Goal: Communication & Community: Answer question/provide support

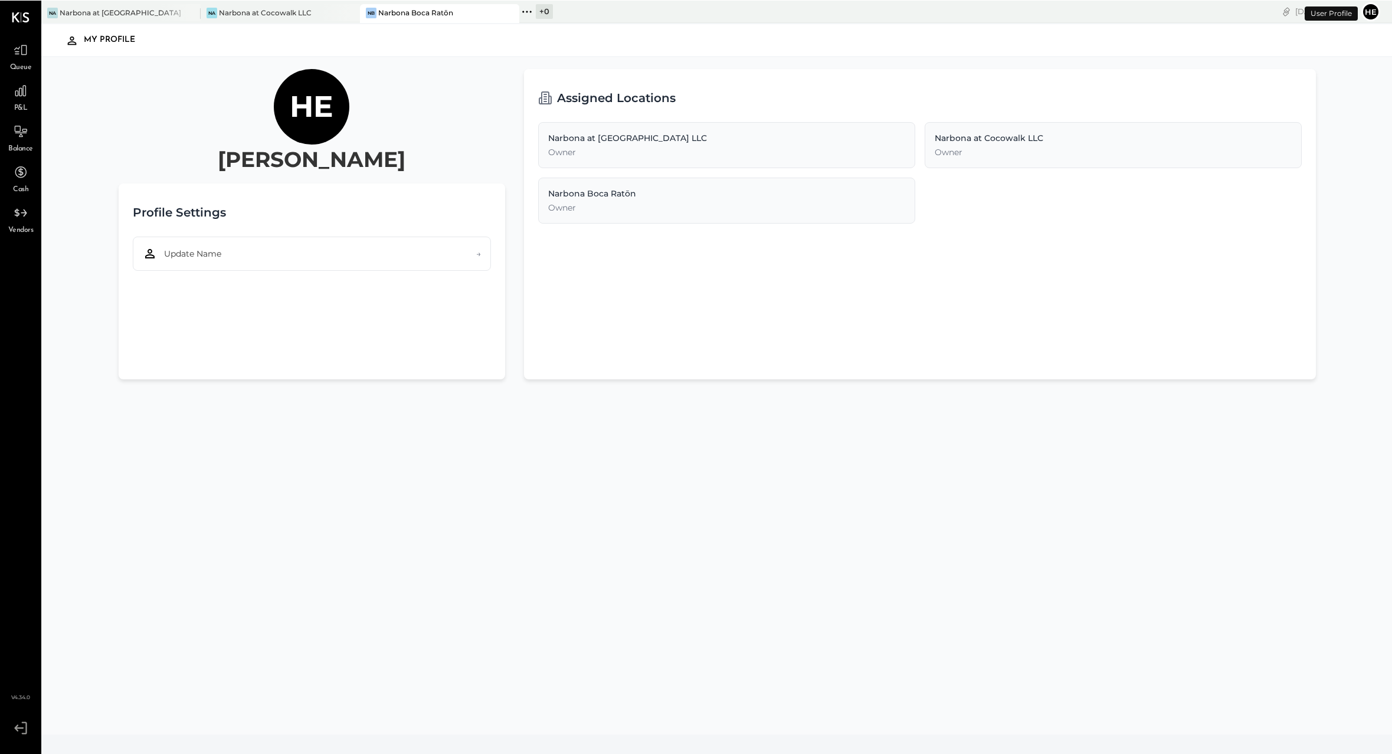
click at [1375, 13] on button "He" at bounding box center [1370, 11] width 19 height 19
click at [401, 248] on button "Update Name →" at bounding box center [312, 253] width 358 height 34
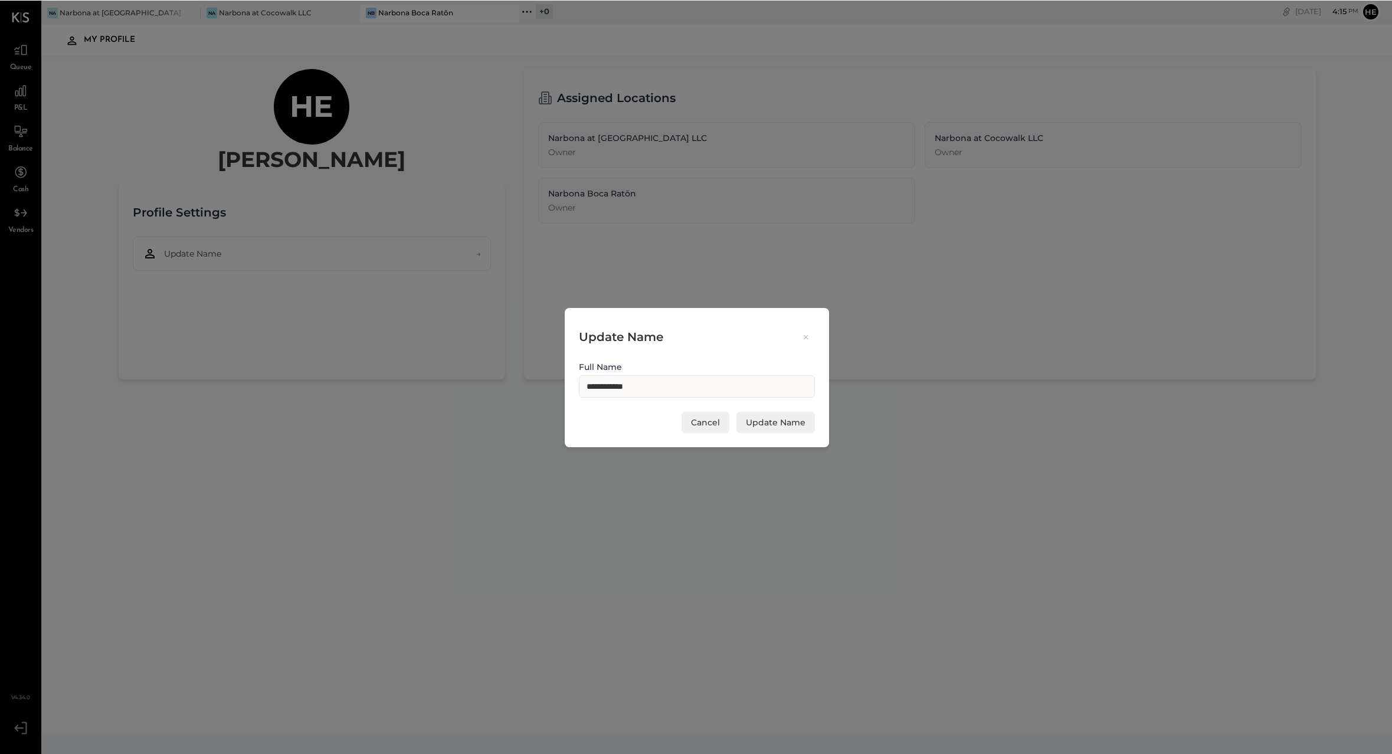
click at [697, 424] on button "Cancel" at bounding box center [706, 421] width 48 height 21
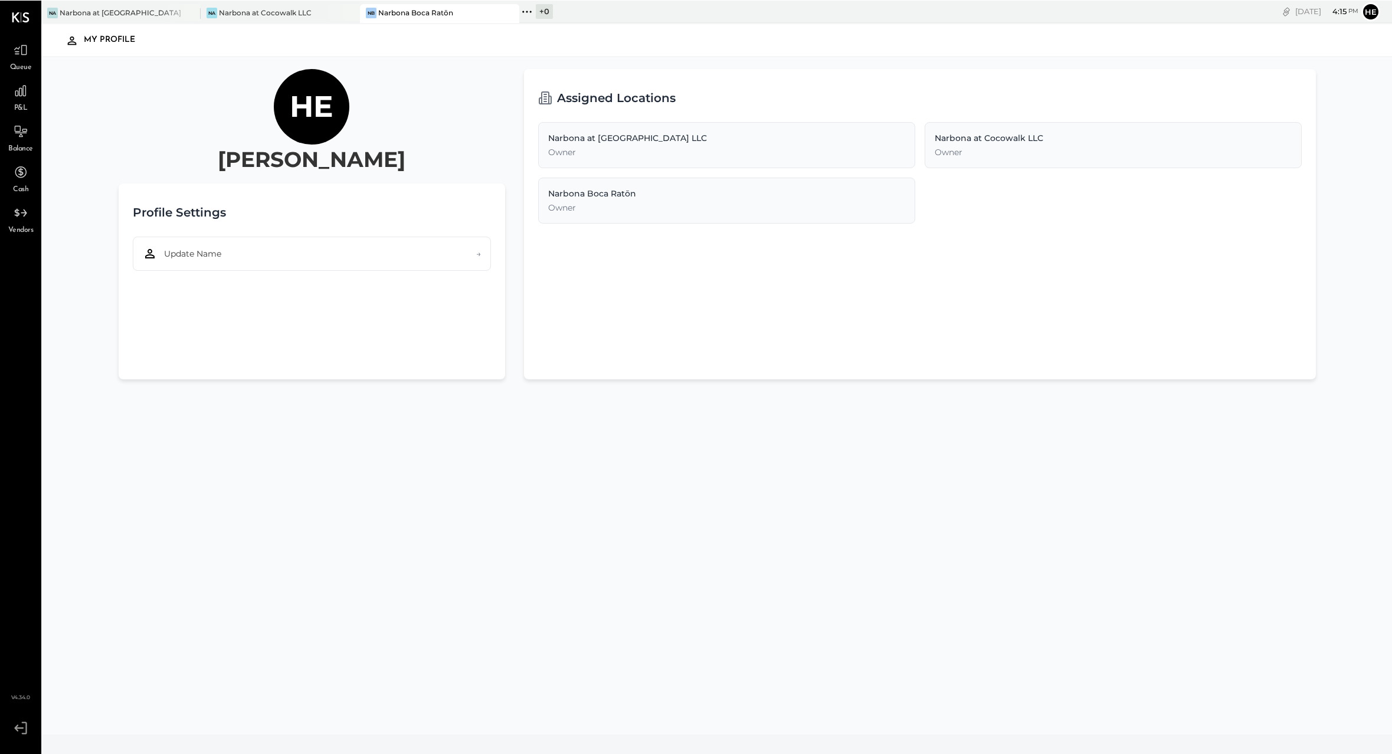
click at [818, 147] on div "Owner" at bounding box center [726, 152] width 357 height 12
click at [103, 21] on div "Na Narbona at [GEOGRAPHIC_DATA] LLC" at bounding box center [120, 13] width 159 height 19
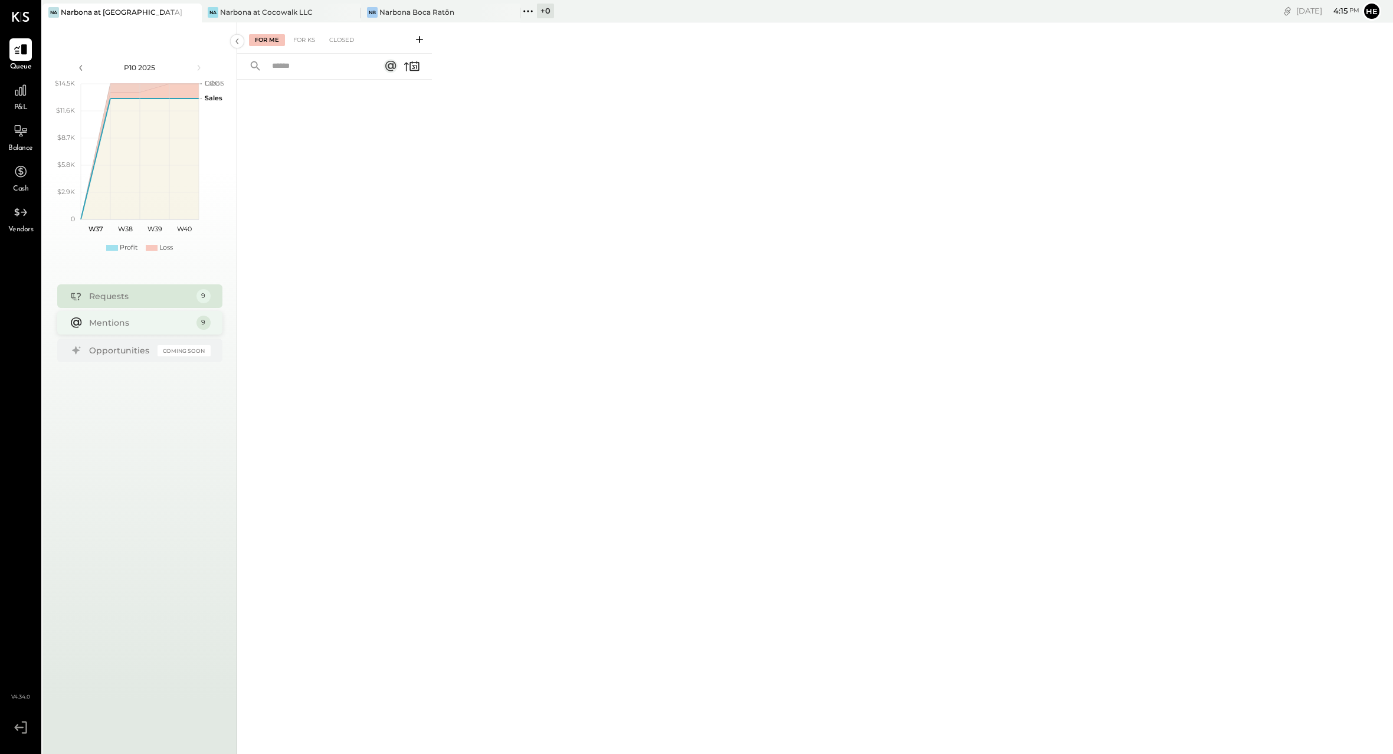
click at [172, 315] on div "Mentions 9" at bounding box center [139, 323] width 165 height 24
click at [268, 8] on div "Narbona at Cocowalk LLC" at bounding box center [266, 12] width 93 height 10
click at [181, 327] on div "Mentions" at bounding box center [139, 323] width 101 height 12
click at [425, 10] on div "Narbona Boca Ratōn" at bounding box center [416, 12] width 75 height 10
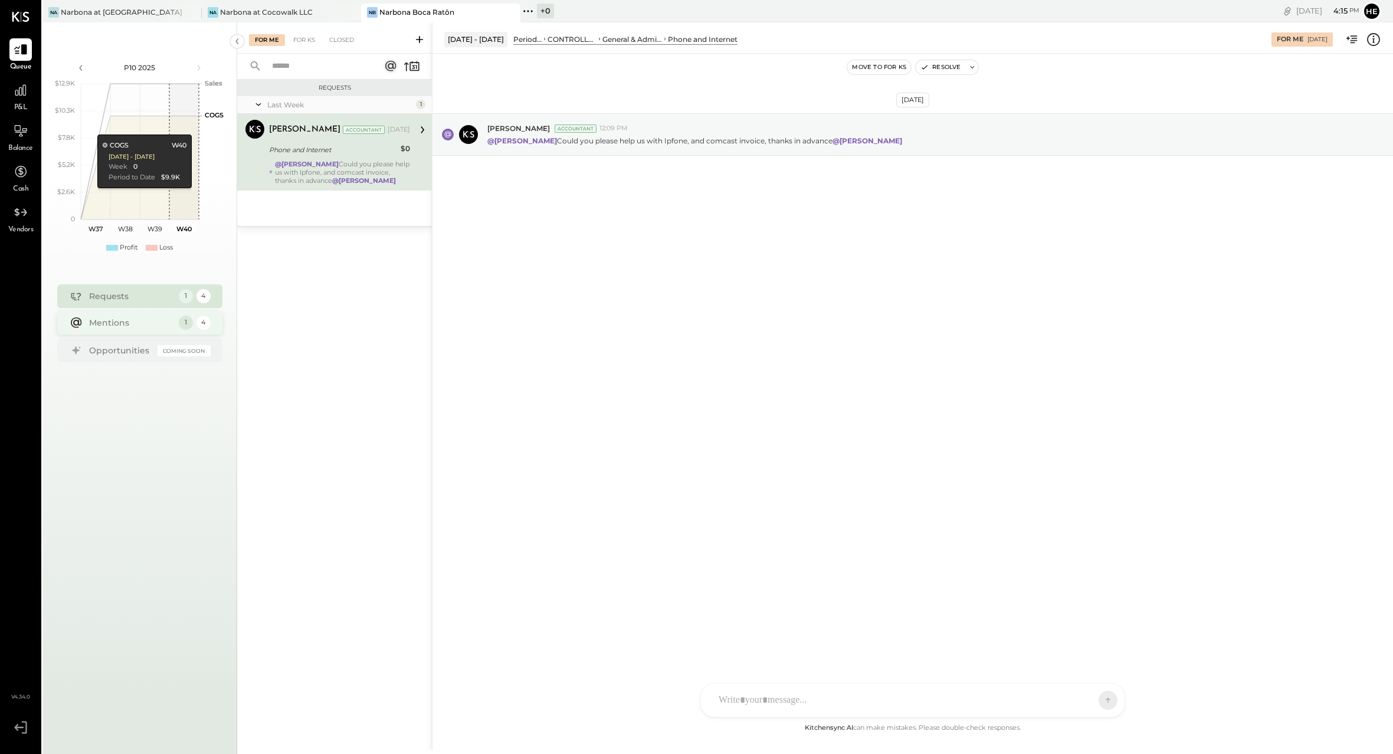
click at [129, 319] on div "Mentions" at bounding box center [131, 323] width 84 height 12
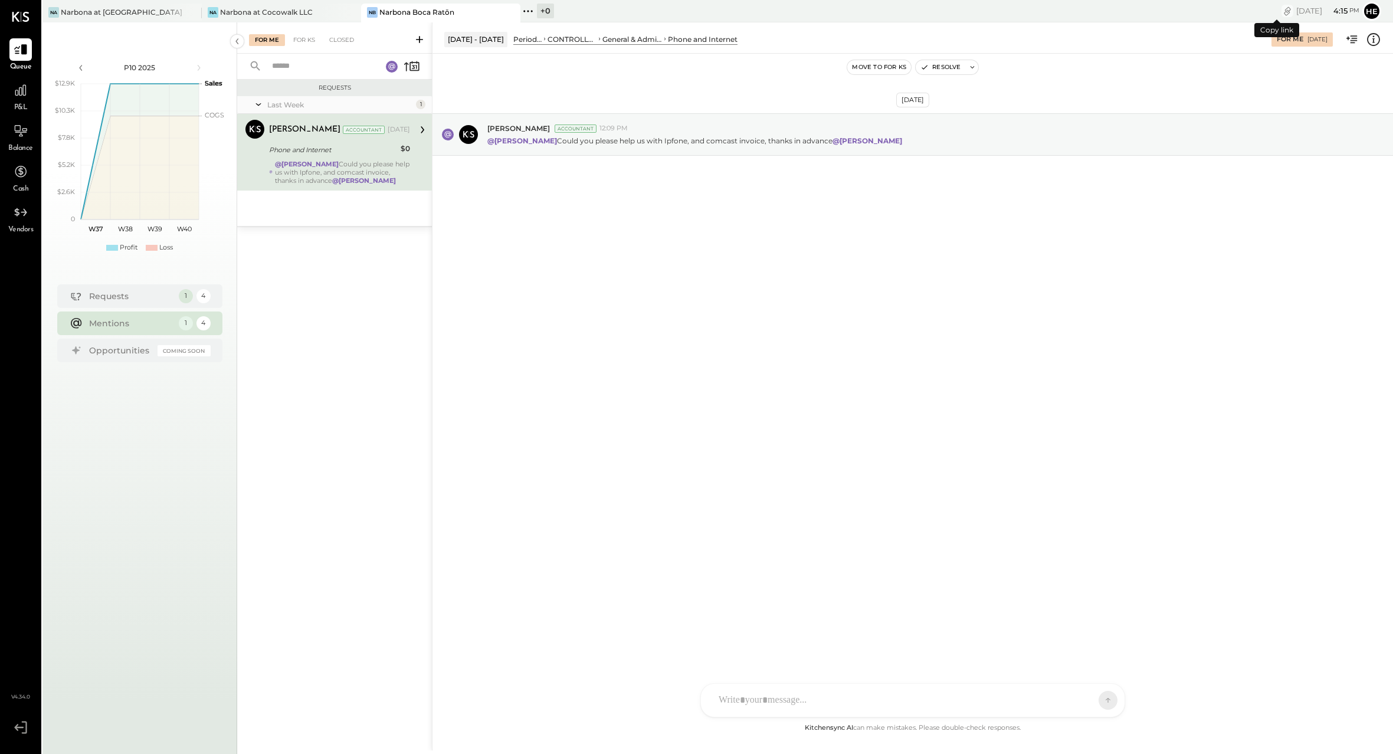
click at [1282, 13] on icon "copy link" at bounding box center [1288, 11] width 12 height 12
click at [1300, 10] on div "[DATE] 4 : 15 pm" at bounding box center [1327, 10] width 63 height 11
click at [1362, 11] on button "He" at bounding box center [1371, 11] width 19 height 19
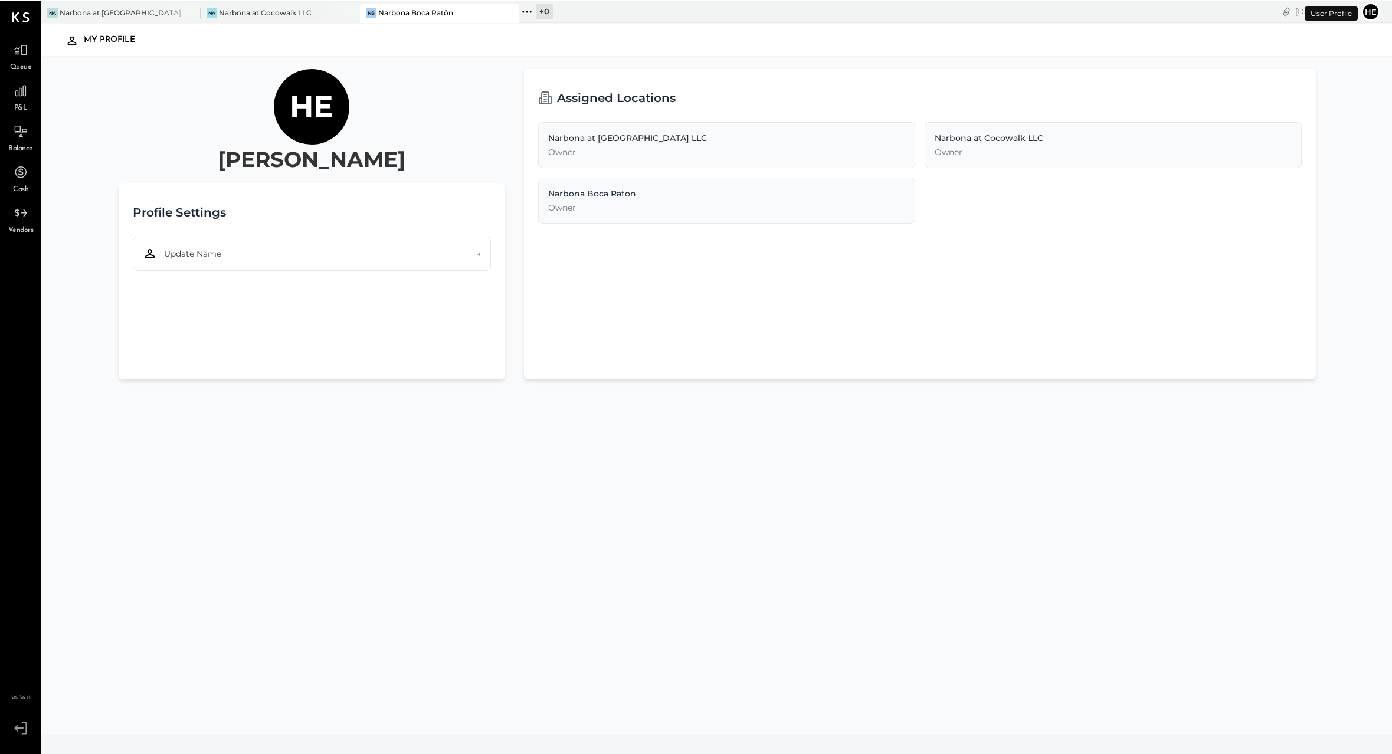
click at [1362, 11] on button "He" at bounding box center [1370, 11] width 19 height 19
click at [31, 14] on div "Queue P&L Balance Cash Vendors v 4.34.0" at bounding box center [20, 377] width 41 height 754
click at [17, 20] on icon at bounding box center [20, 17] width 17 height 10
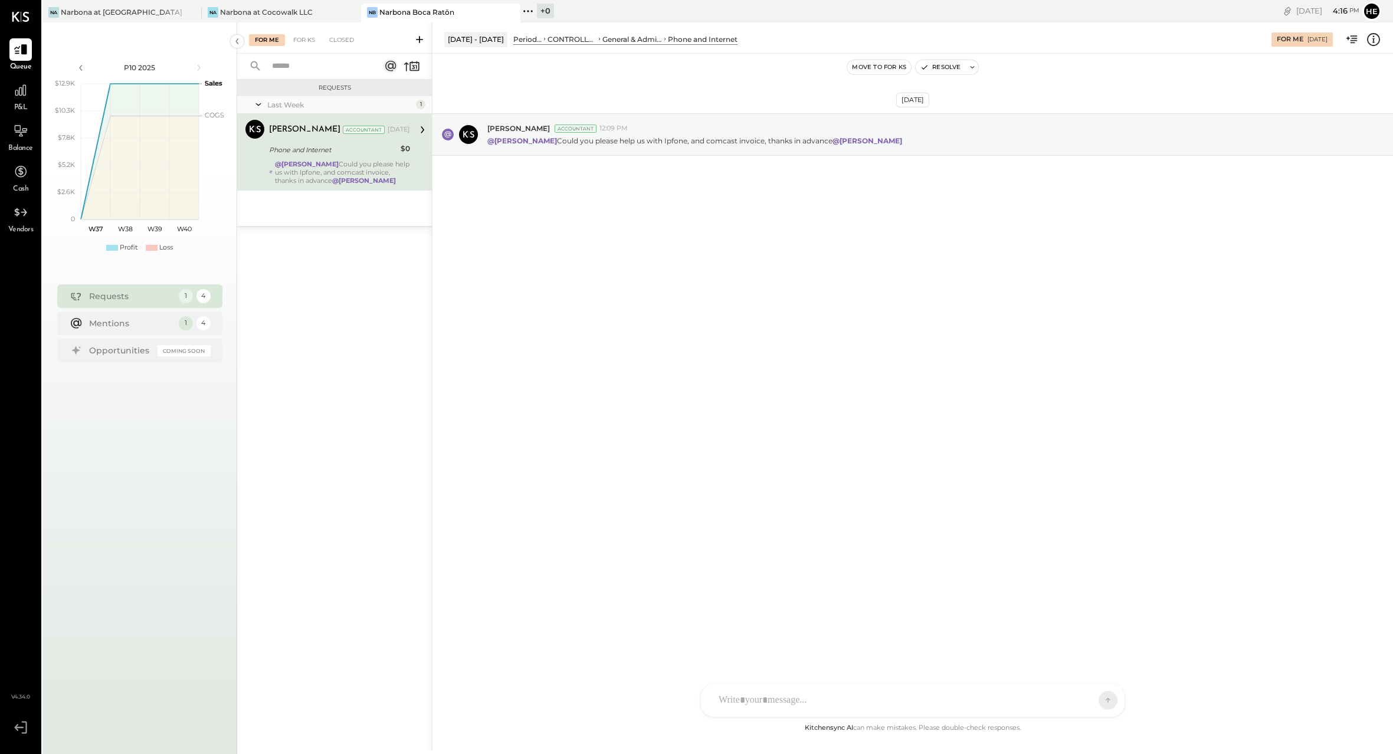
click at [762, 709] on div "[PERSON_NAME].[PERSON_NAME] [PERSON_NAME] [PERSON_NAME] KS [PERSON_NAME] BB [PE…" at bounding box center [912, 700] width 425 height 34
click at [804, 656] on div "LM [PERSON_NAME]" at bounding box center [797, 646] width 135 height 24
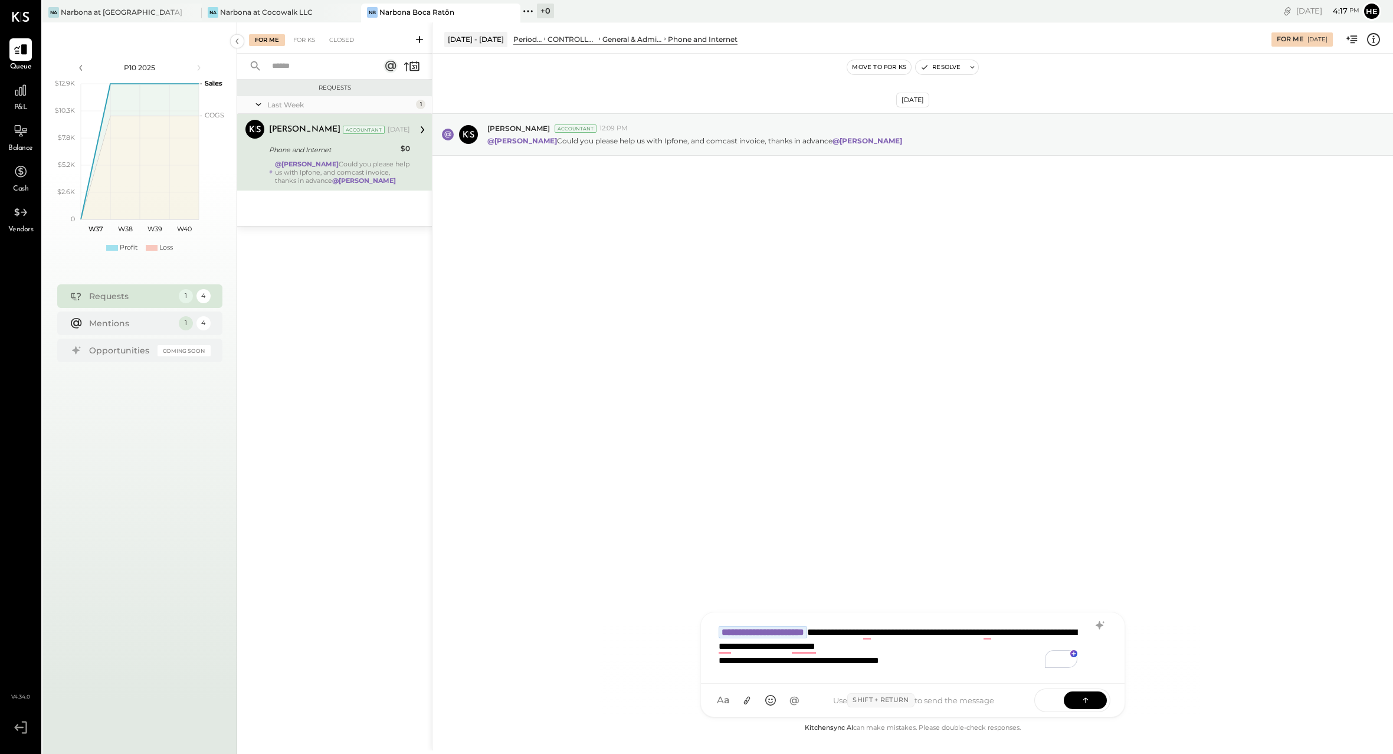
click at [913, 662] on div "**********" at bounding box center [898, 661] width 359 height 14
click at [948, 663] on div "**********" at bounding box center [898, 661] width 359 height 14
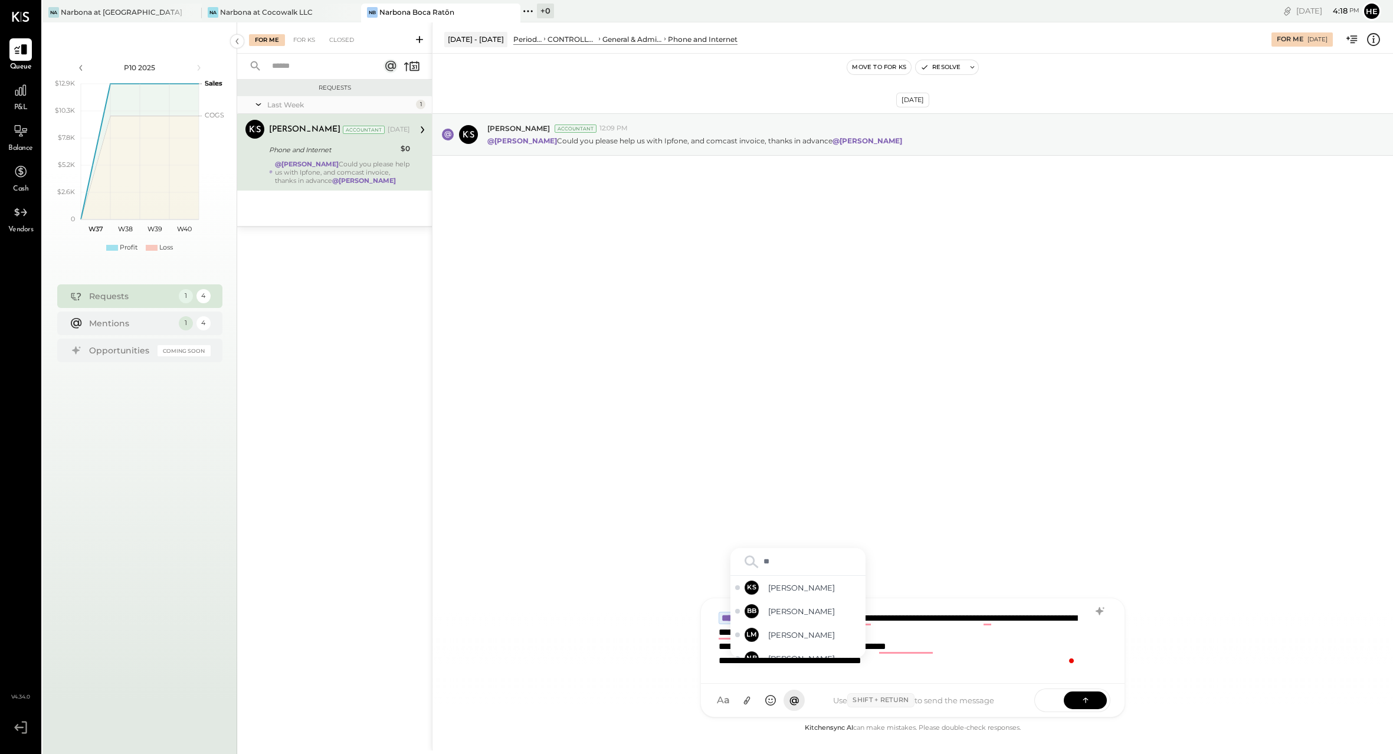
type input "***"
click at [809, 651] on div "NB [PERSON_NAME]" at bounding box center [797, 646] width 135 height 24
click at [1093, 700] on button at bounding box center [1085, 700] width 43 height 18
